Goal: Information Seeking & Learning: Check status

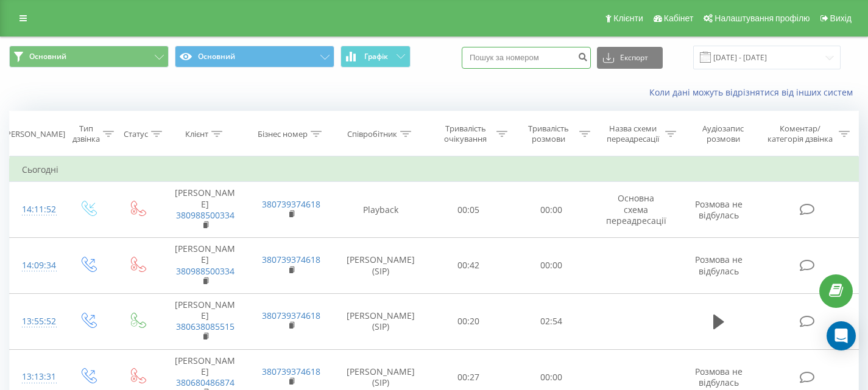
click at [513, 52] on input at bounding box center [526, 58] width 129 height 22
paste input "0988500334"
type input "0988500334"
click at [588, 59] on icon "submit" at bounding box center [582, 55] width 10 height 7
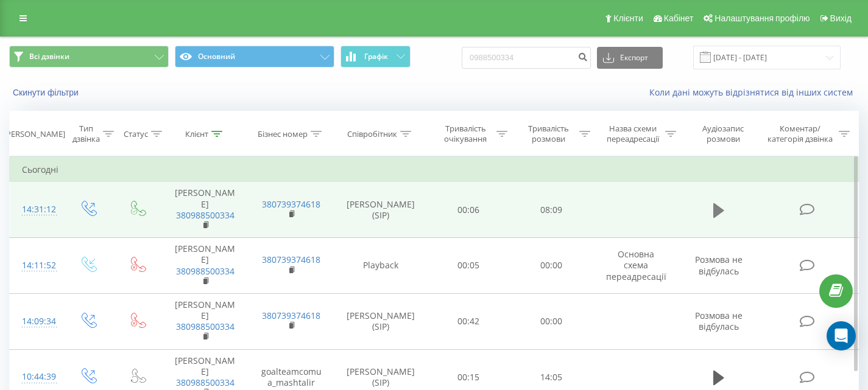
click at [712, 203] on button at bounding box center [718, 211] width 18 height 18
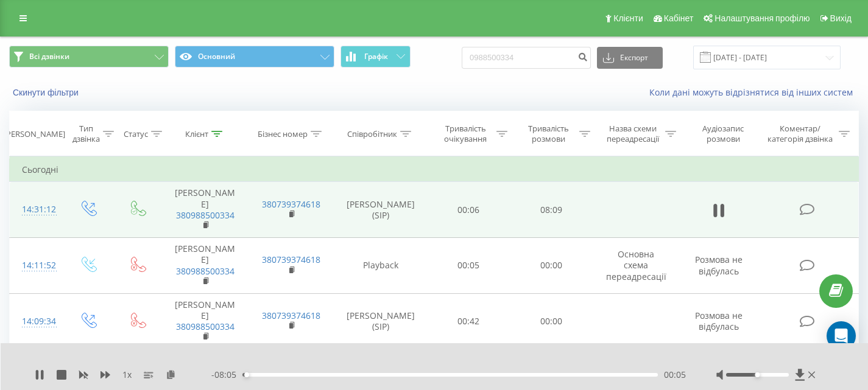
click at [759, 373] on div at bounding box center [767, 375] width 102 height 12
drag, startPoint x: 758, startPoint y: 374, endPoint x: 815, endPoint y: 374, distance: 57.2
click at [815, 374] on div at bounding box center [767, 375] width 102 height 12
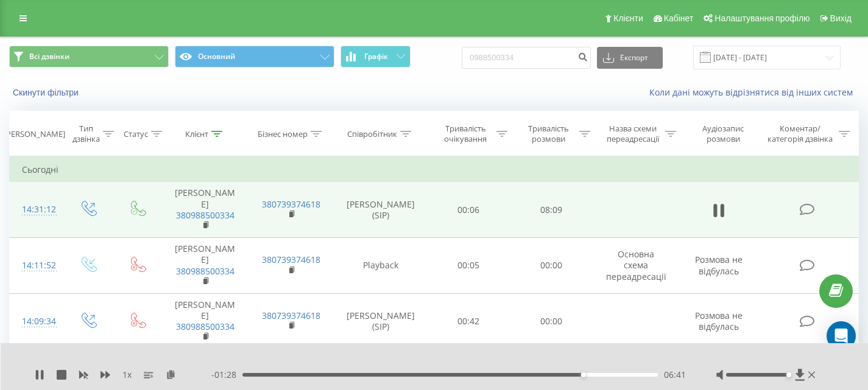
click at [589, 374] on div "06:41" at bounding box center [449, 375] width 415 height 4
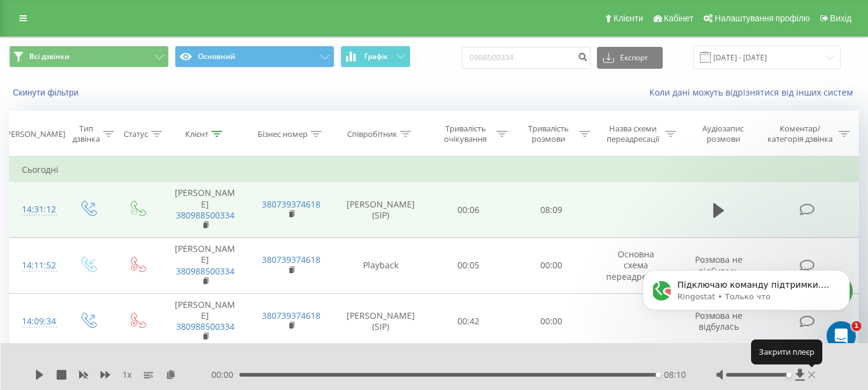
click at [811, 373] on icon at bounding box center [811, 375] width 7 height 10
